Goal: Task Accomplishment & Management: Manage account settings

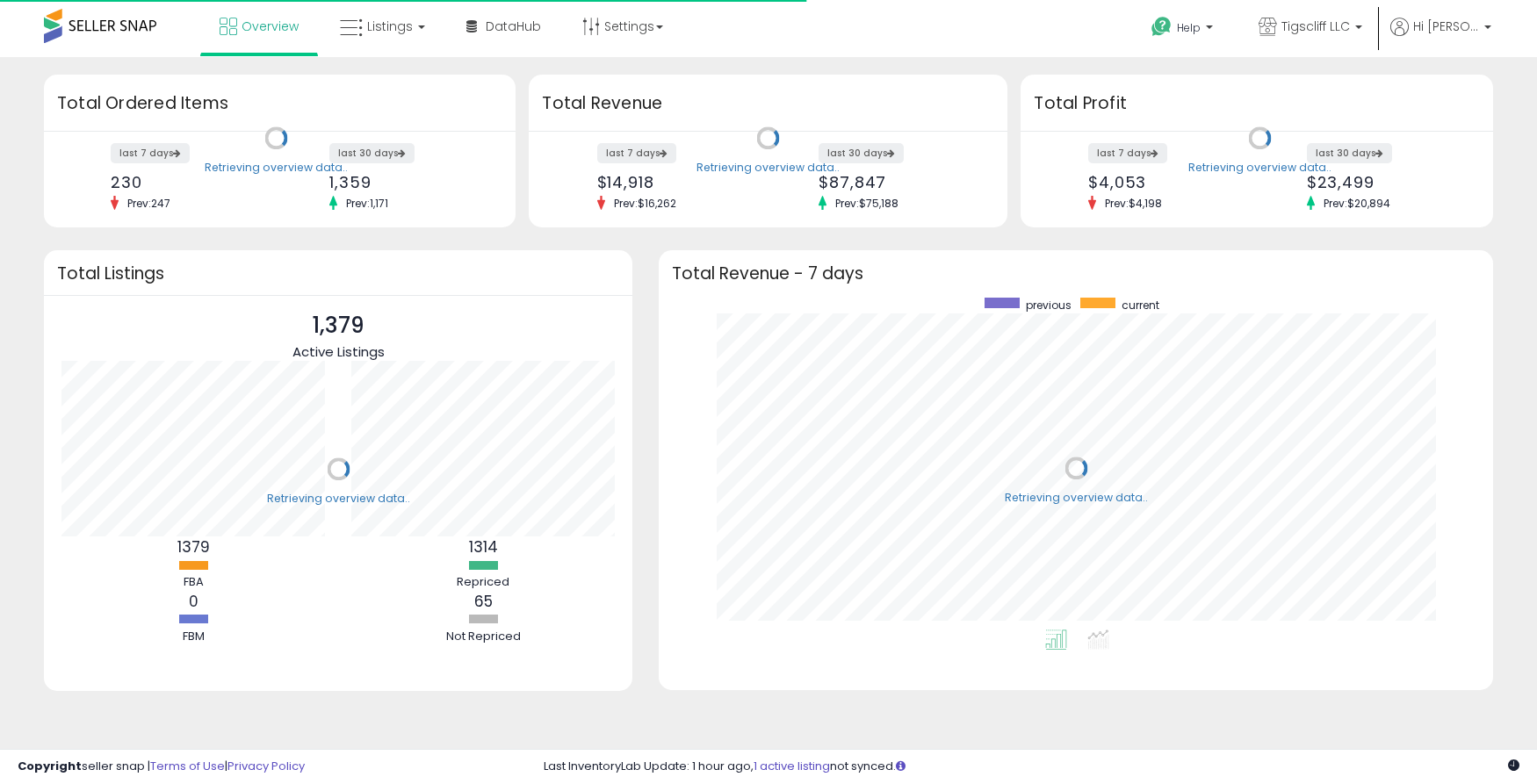
scroll to position [332, 799]
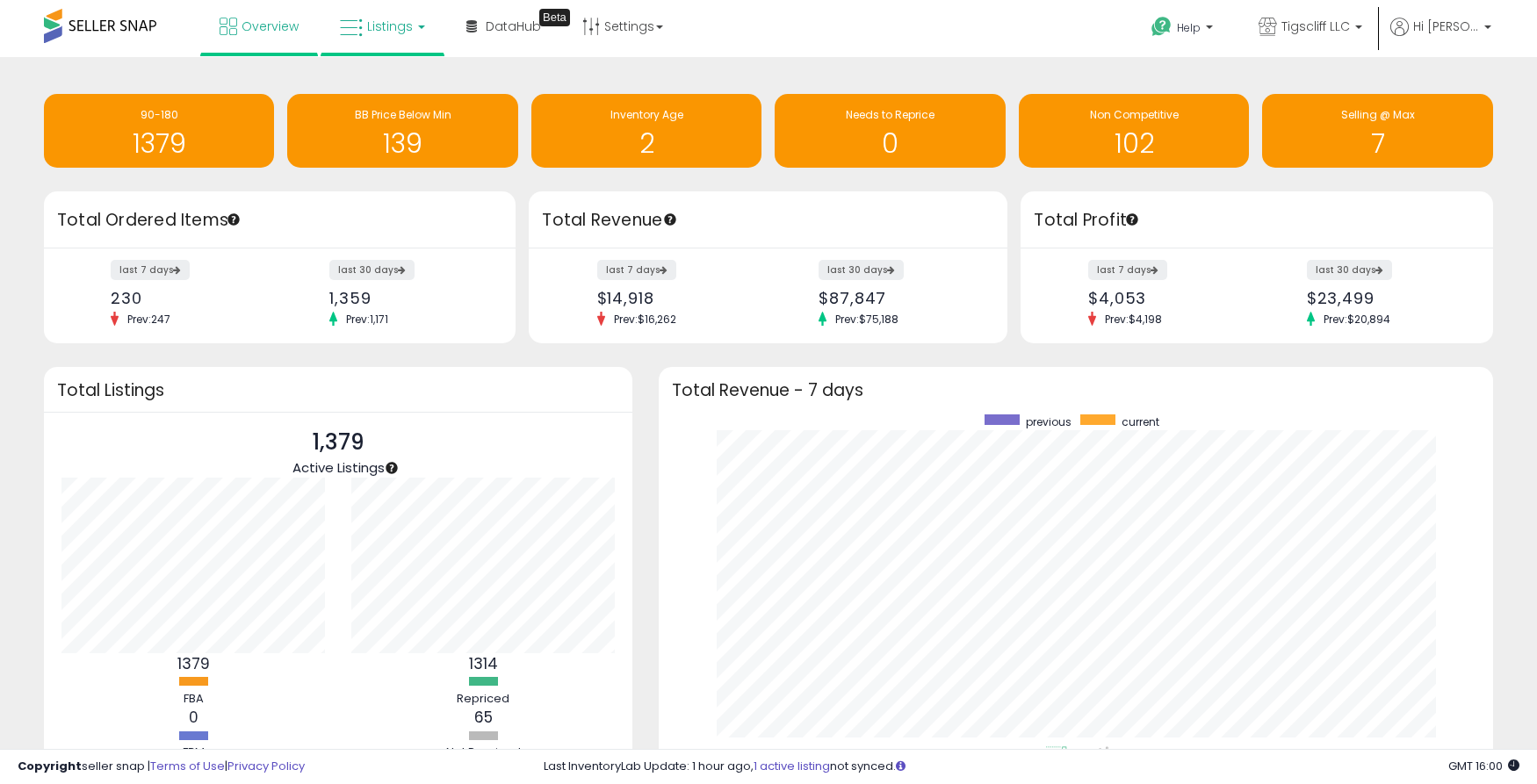
click at [391, 33] on span "Listings" at bounding box center [390, 27] width 46 height 18
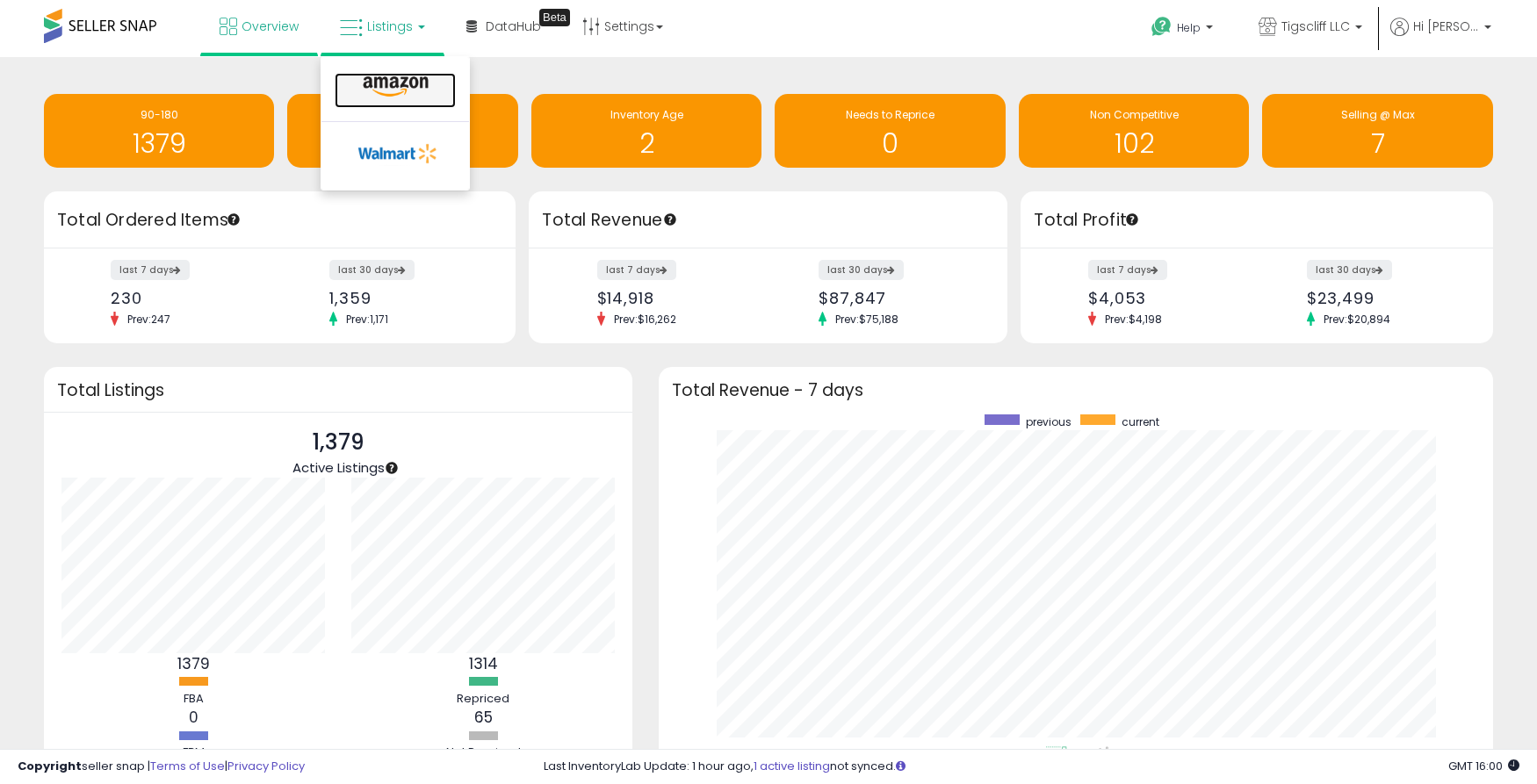
click at [391, 75] on link at bounding box center [395, 90] width 121 height 35
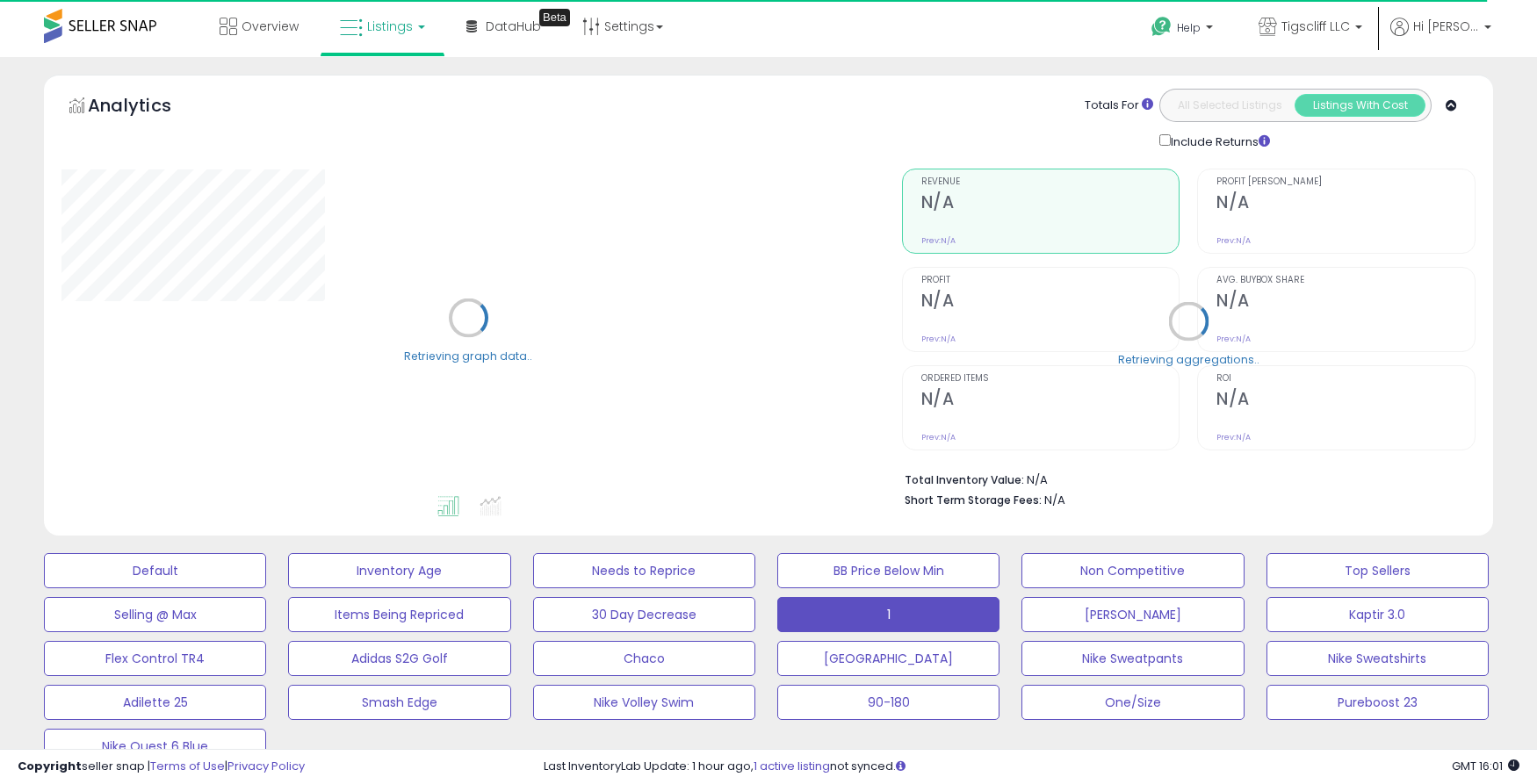
select select "**"
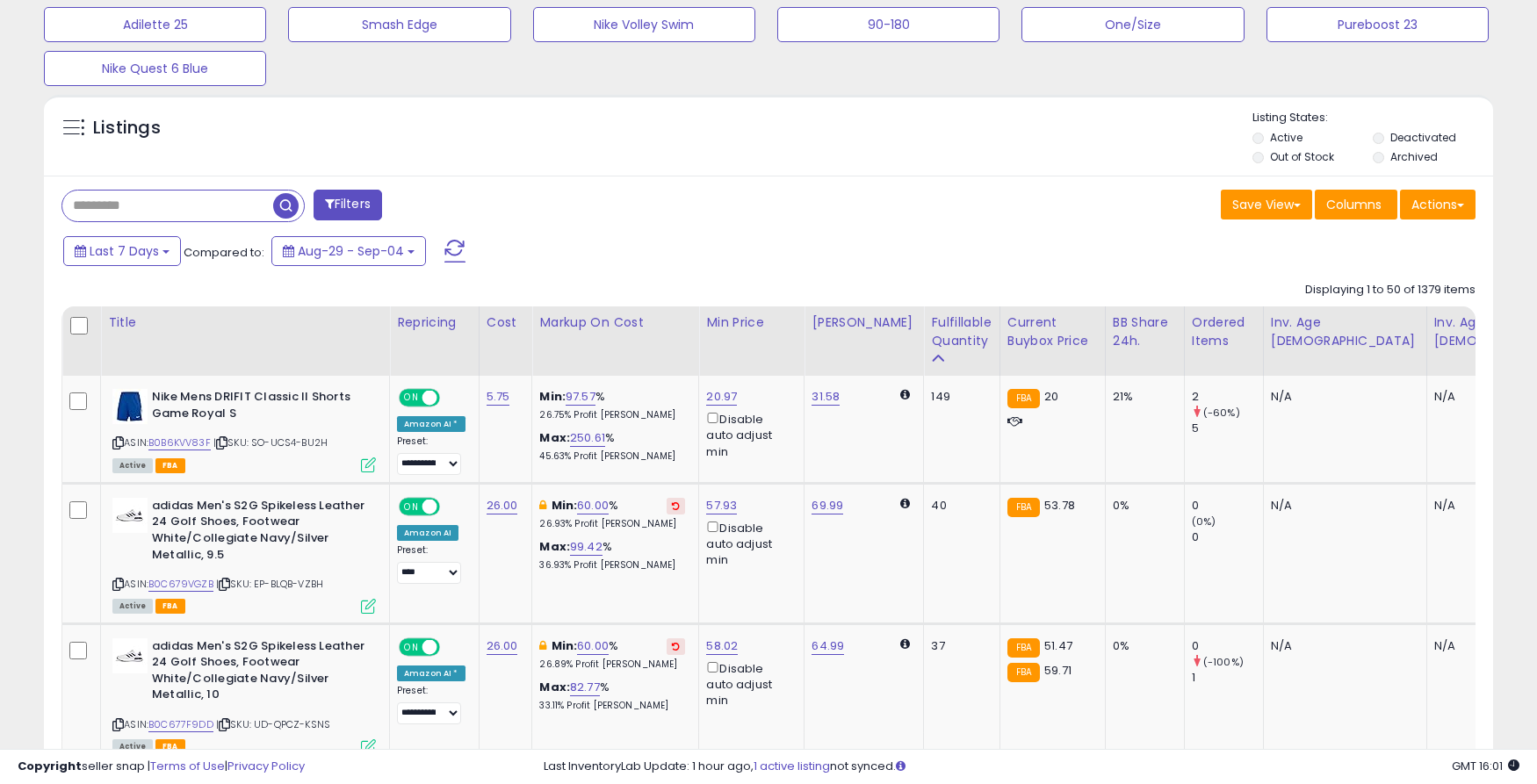
scroll to position [676, 0]
click at [1135, 25] on button "One/Size" at bounding box center [1132, 25] width 222 height 35
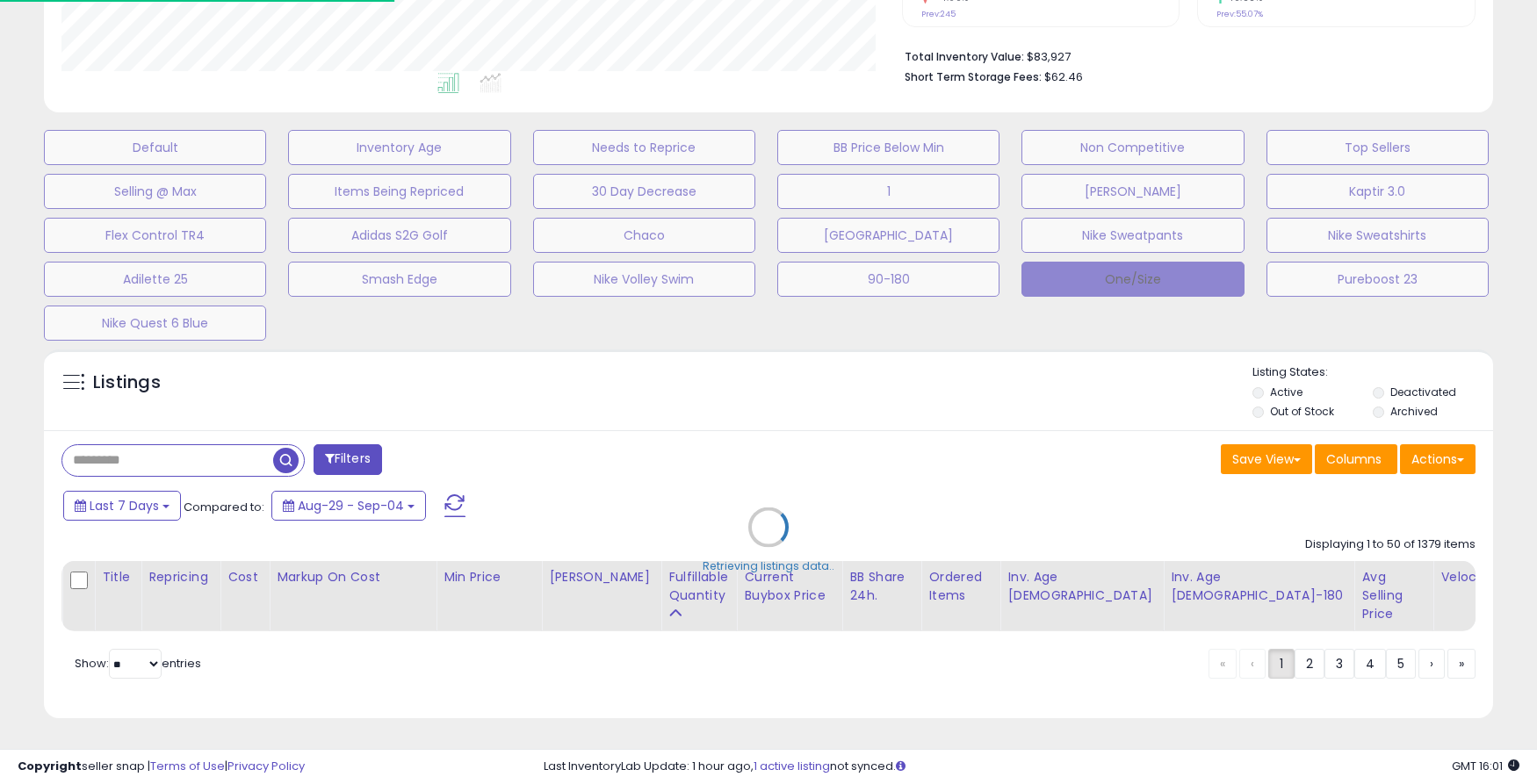
type input "********"
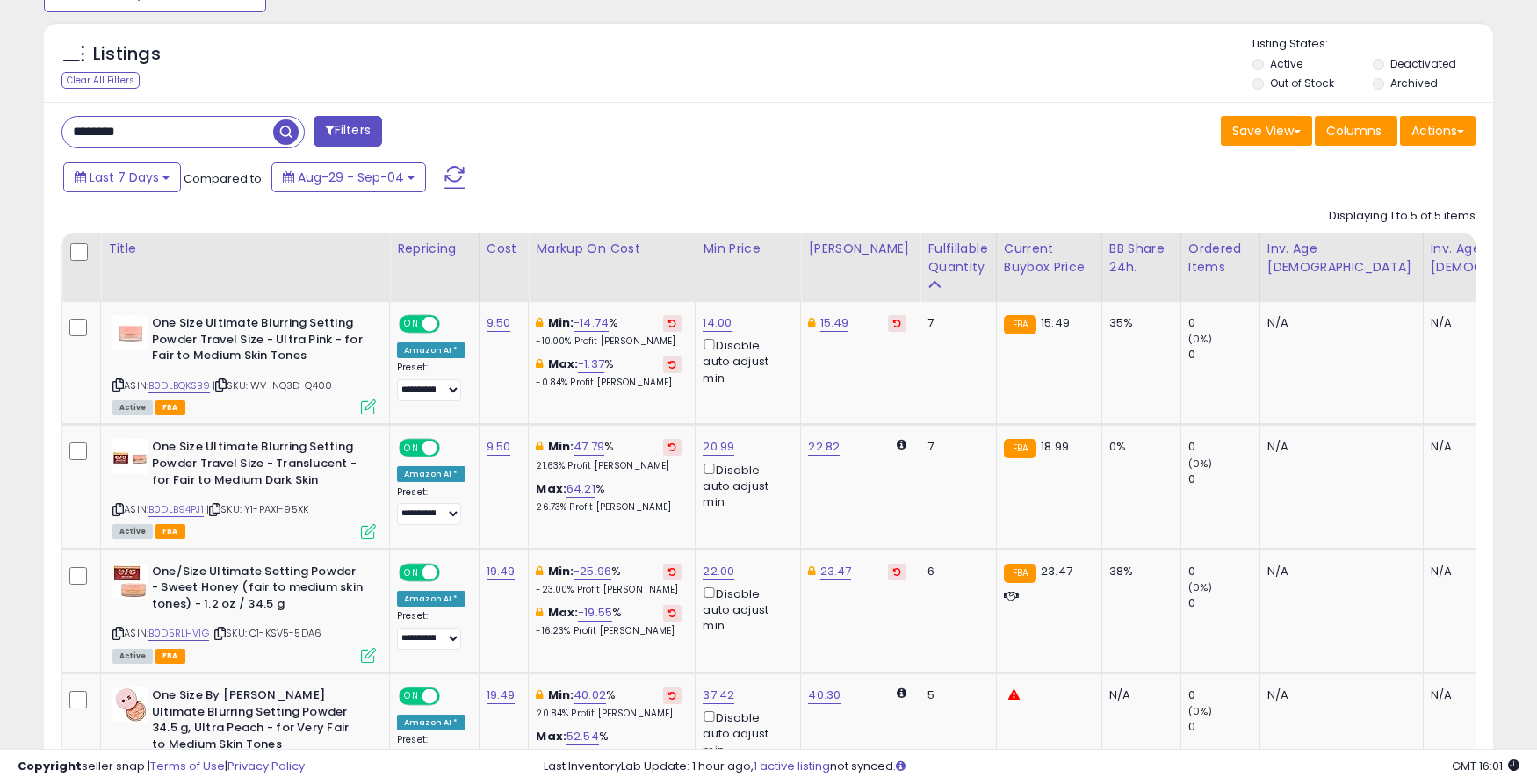
scroll to position [753, 0]
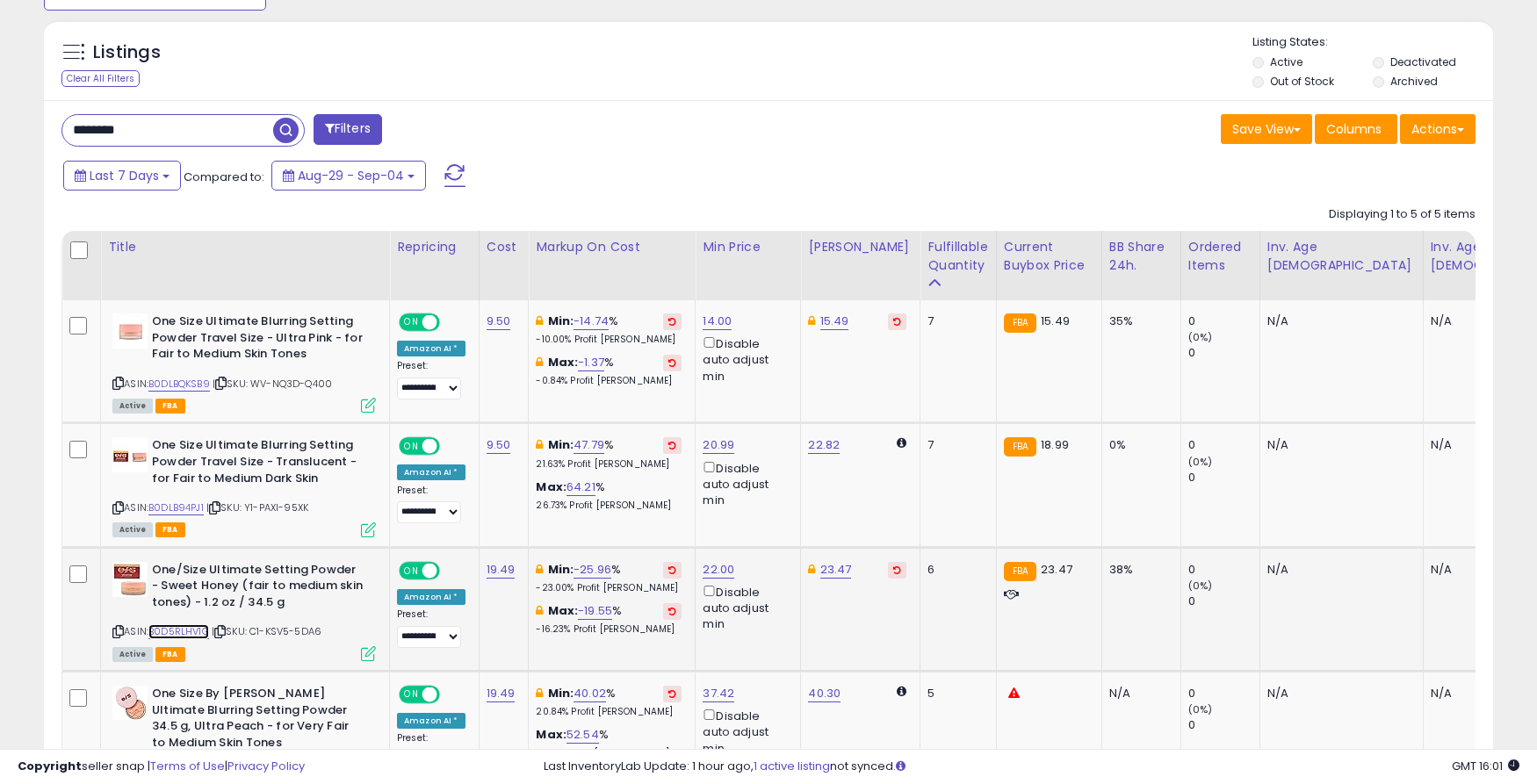
click at [204, 631] on link "B0D5RLHV1G" at bounding box center [178, 631] width 61 height 15
click at [180, 375] on div "ASIN: B0DLBQKSB9 | SKU: WV-NQ3D-Q400 Active FBA" at bounding box center [244, 363] width 264 height 98
click at [183, 387] on link "B0DLBQKSB9" at bounding box center [179, 384] width 62 height 15
click at [831, 329] on link "15.49" at bounding box center [834, 322] width 29 height 18
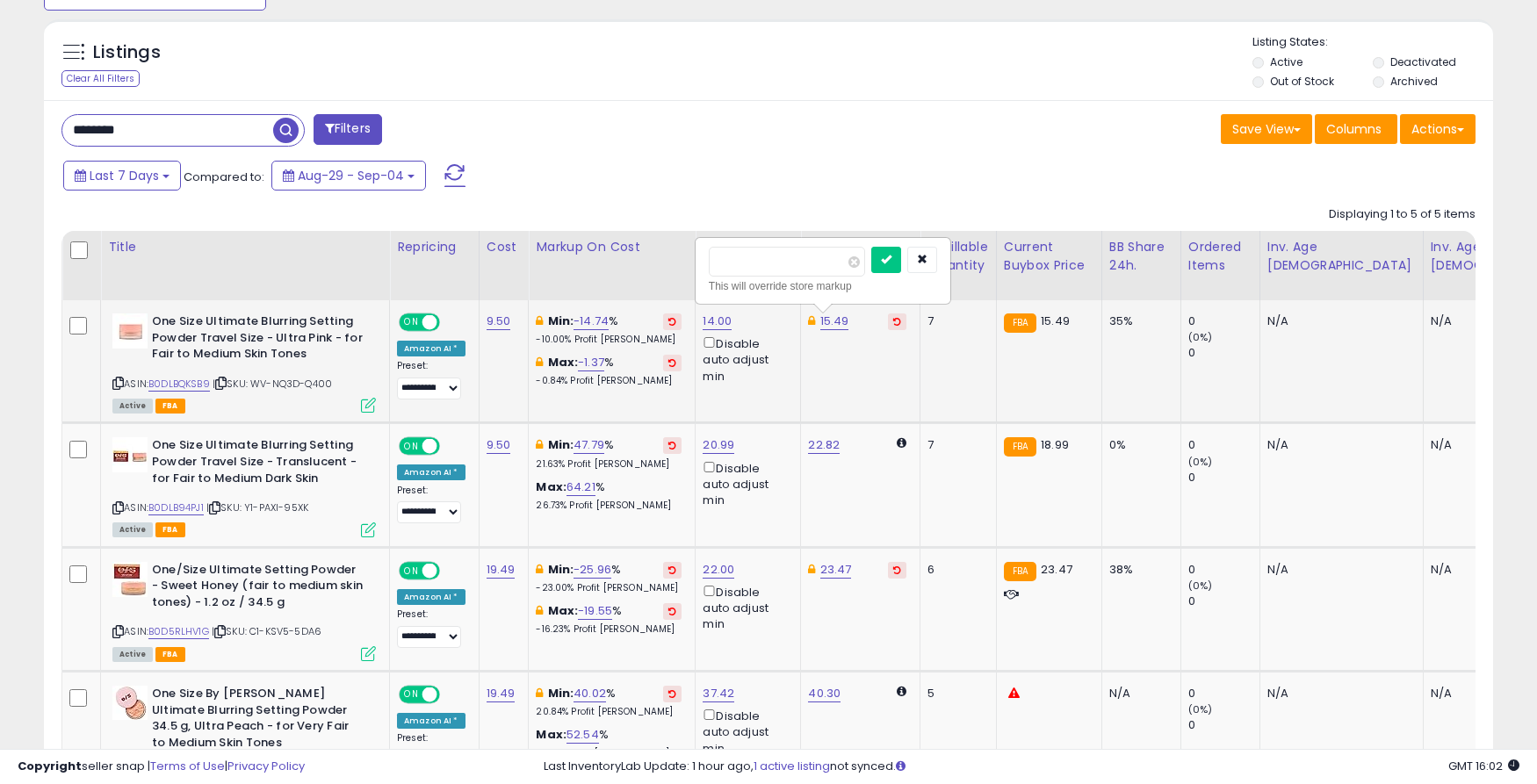
type input "*"
type input "*****"
click button "submit" at bounding box center [886, 260] width 30 height 26
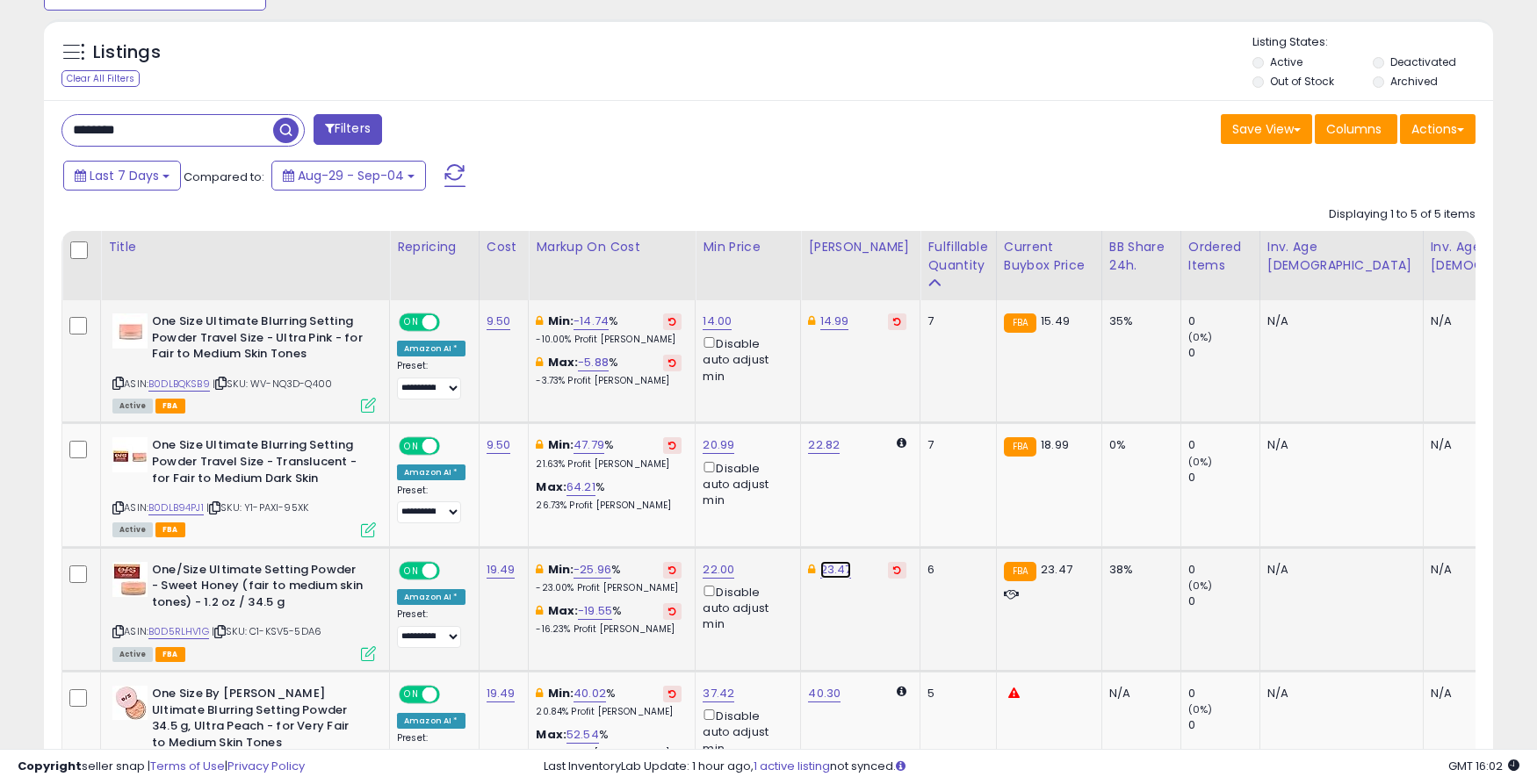
click at [825, 567] on link "23.47" at bounding box center [836, 569] width 32 height 18
type input "*****"
click button "submit" at bounding box center [887, 508] width 30 height 26
click at [181, 504] on link "B0DLB94PJ1" at bounding box center [175, 507] width 55 height 15
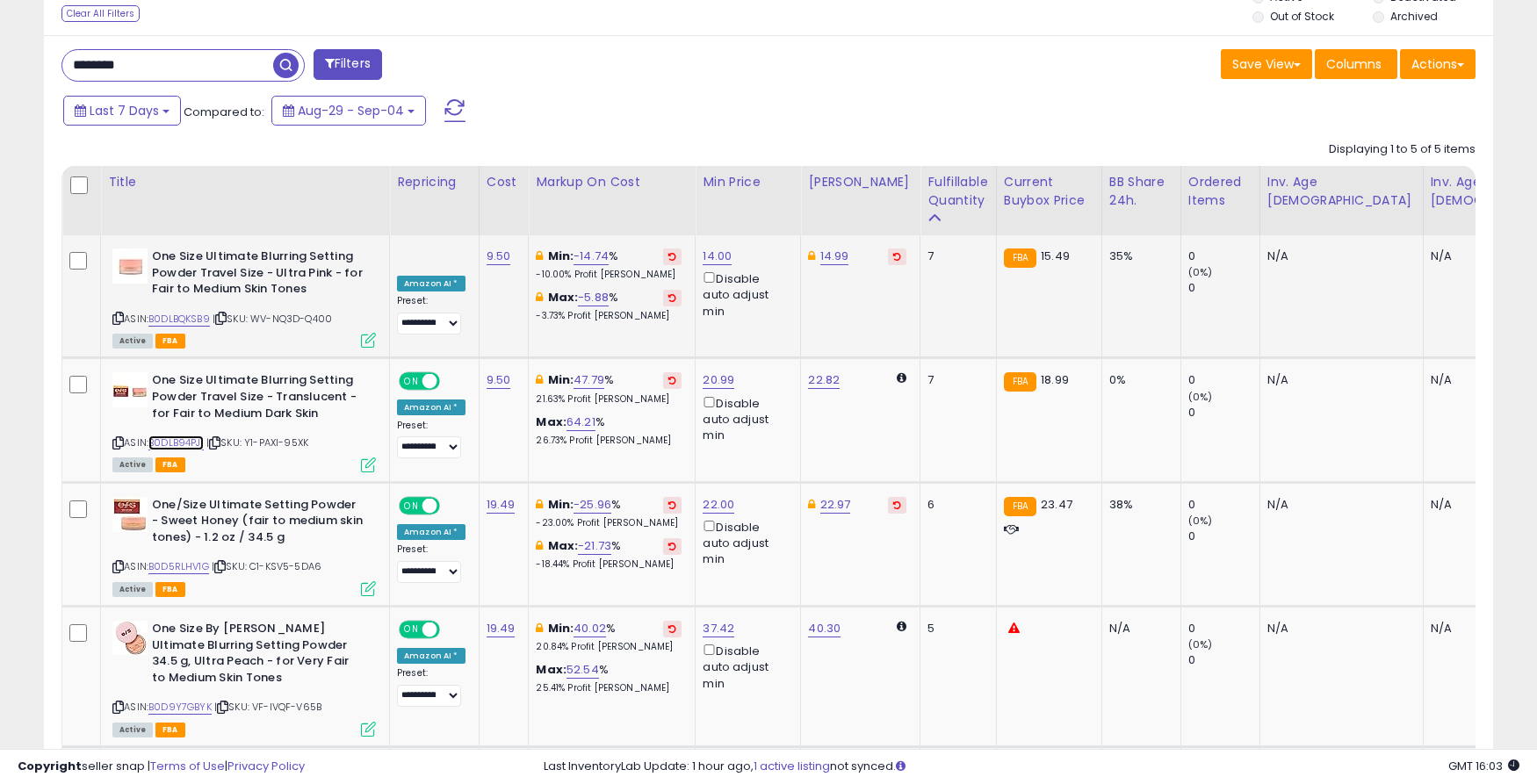
scroll to position [810, 0]
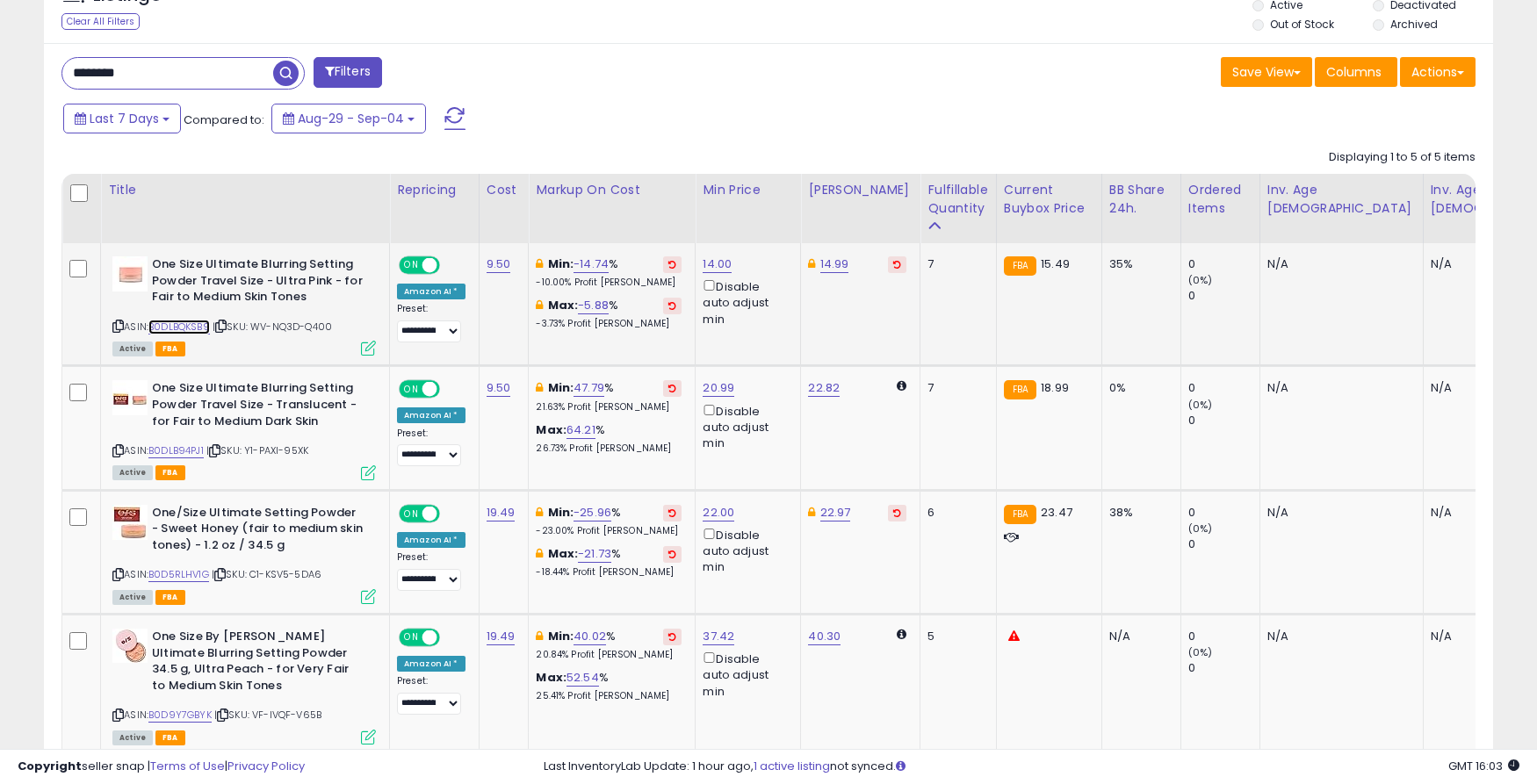
click at [195, 323] on link "B0DLBQKSB9" at bounding box center [179, 327] width 62 height 15
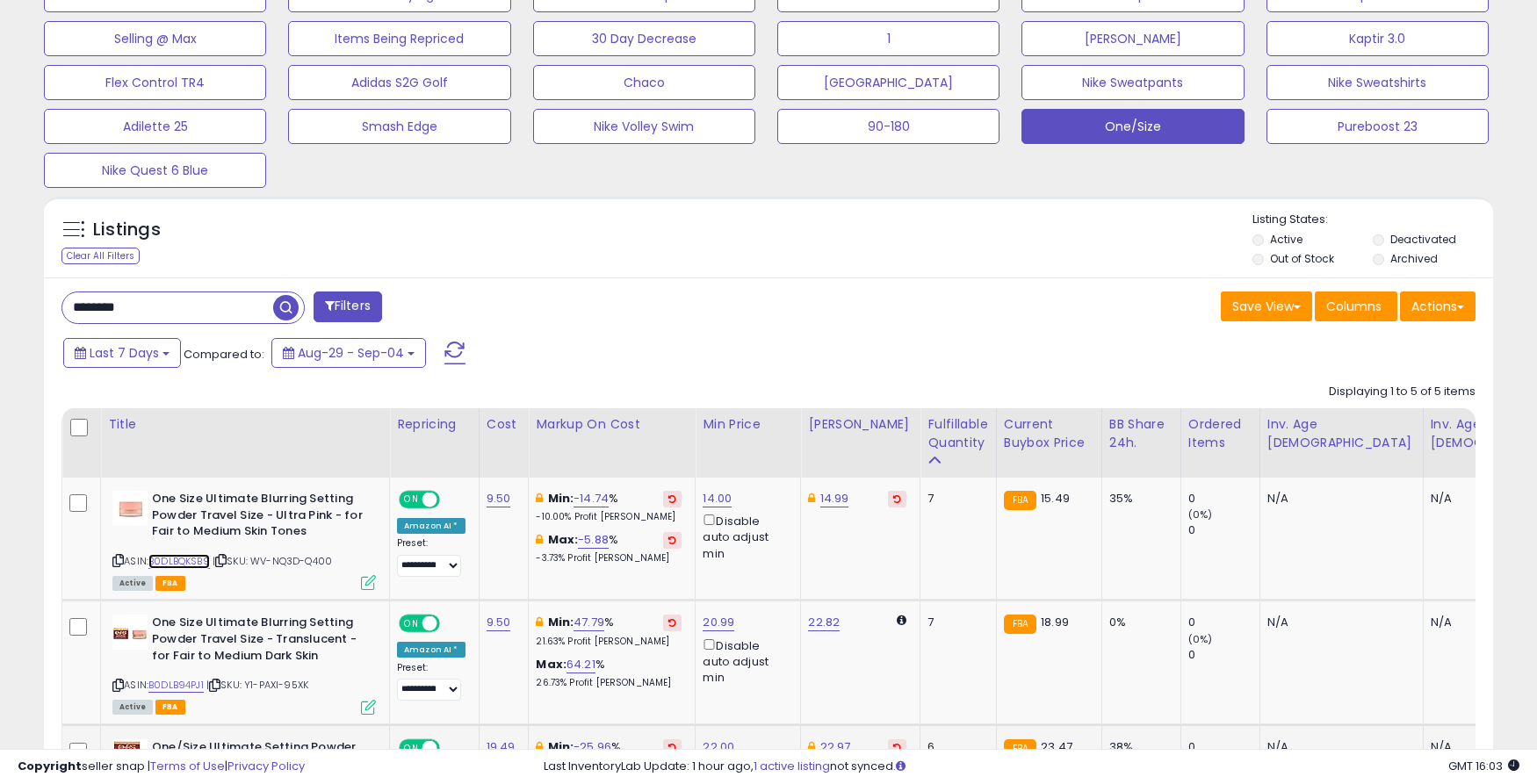
scroll to position [0, 0]
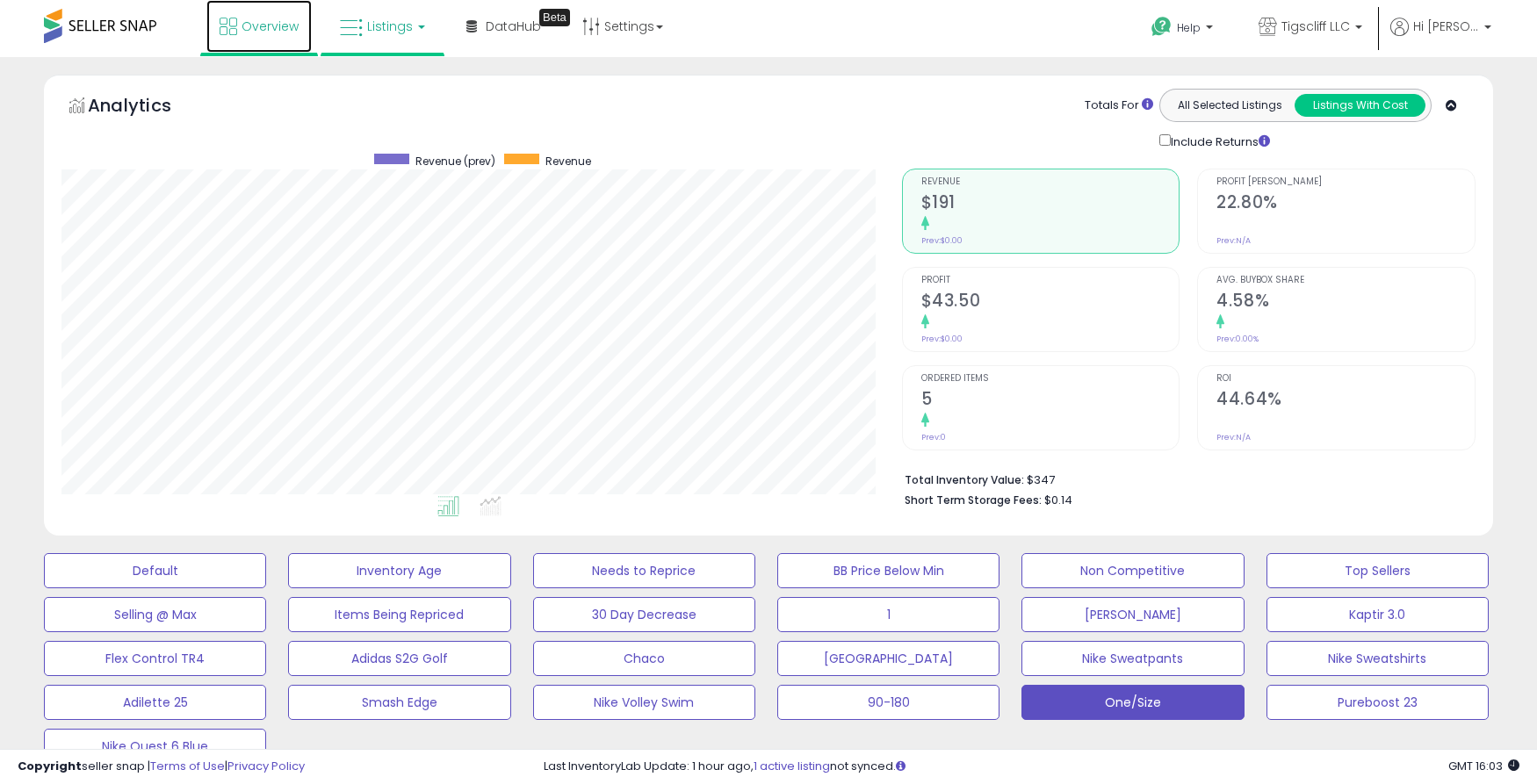
click at [244, 33] on span "Overview" at bounding box center [270, 27] width 57 height 18
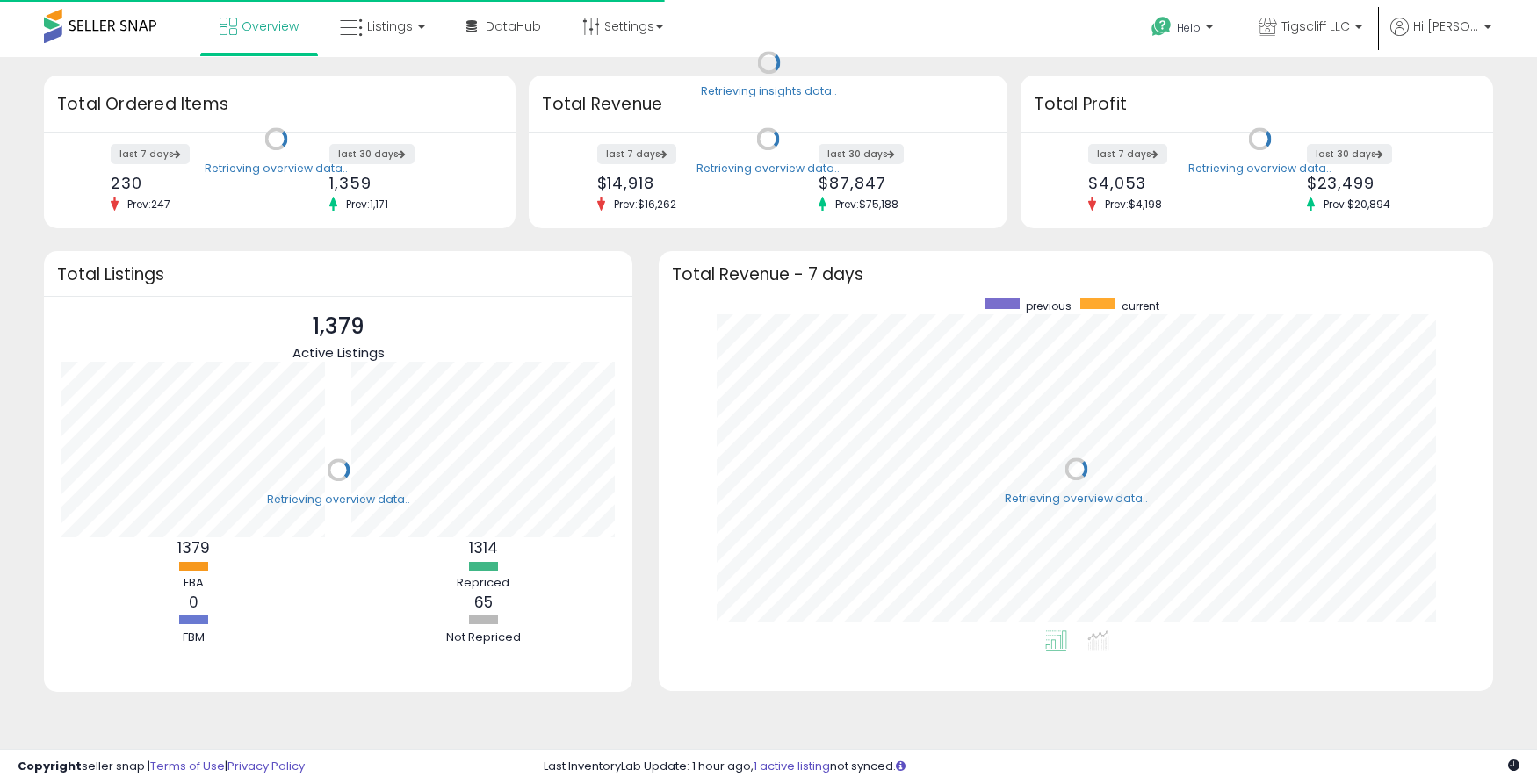
scroll to position [332, 799]
